Goal: Information Seeking & Learning: Learn about a topic

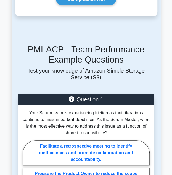
scroll to position [498, 0]
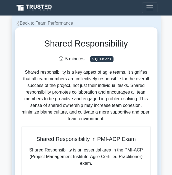
click at [56, 82] on p "Shared responsibility is a key aspect of agile teams. It signifies that all tea…" at bounding box center [87, 95] width 130 height 53
click at [55, 100] on p "Shared responsibility is a key aspect of agile teams. It signifies that all tea…" at bounding box center [87, 95] width 130 height 53
